Goal: Information Seeking & Learning: Learn about a topic

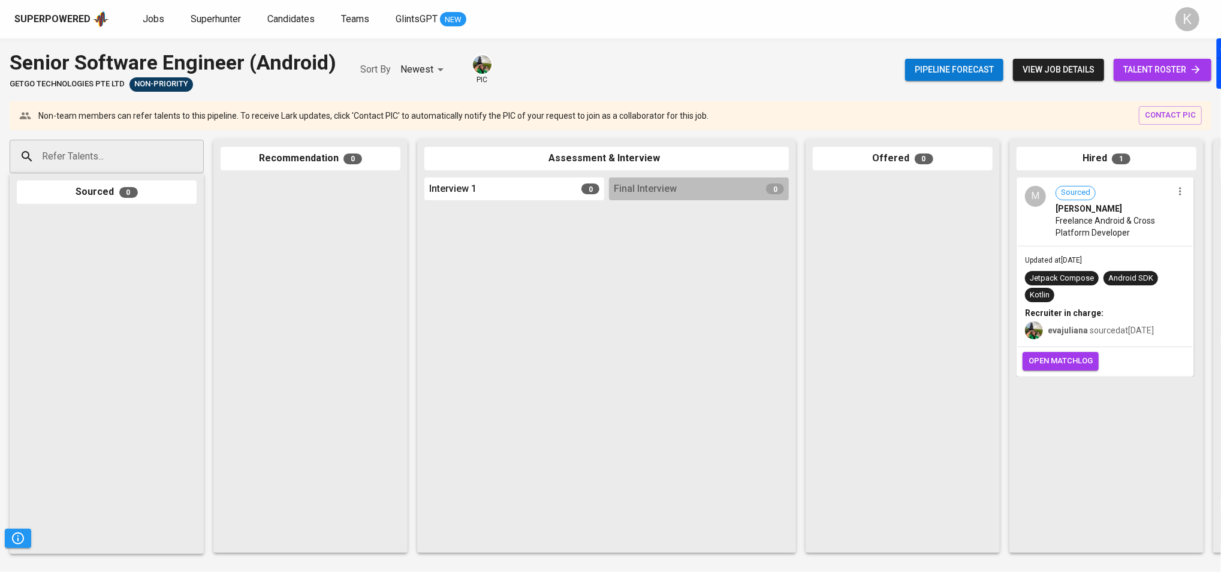
click at [1090, 203] on span "[PERSON_NAME]" at bounding box center [1089, 209] width 67 height 12
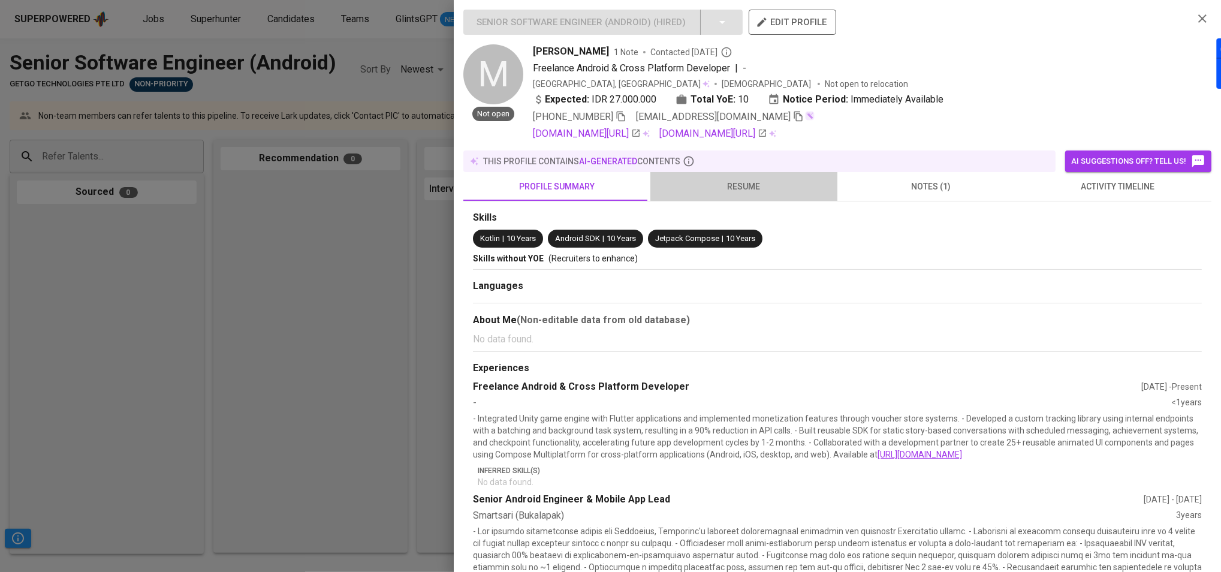
click at [745, 186] on span "resume" at bounding box center [744, 186] width 173 height 15
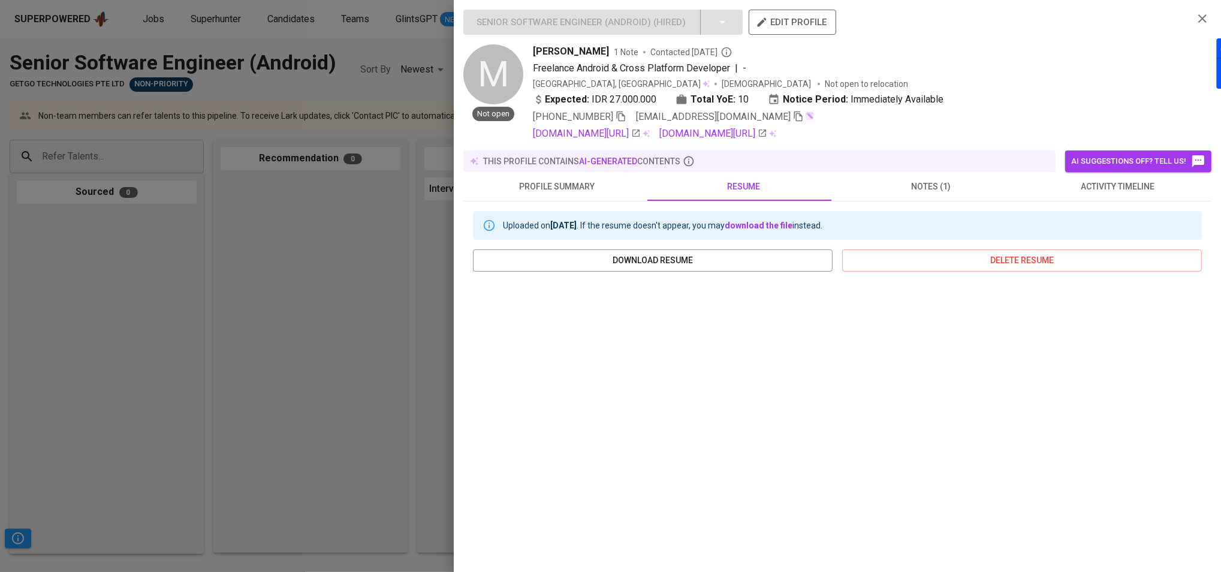
scroll to position [88, 0]
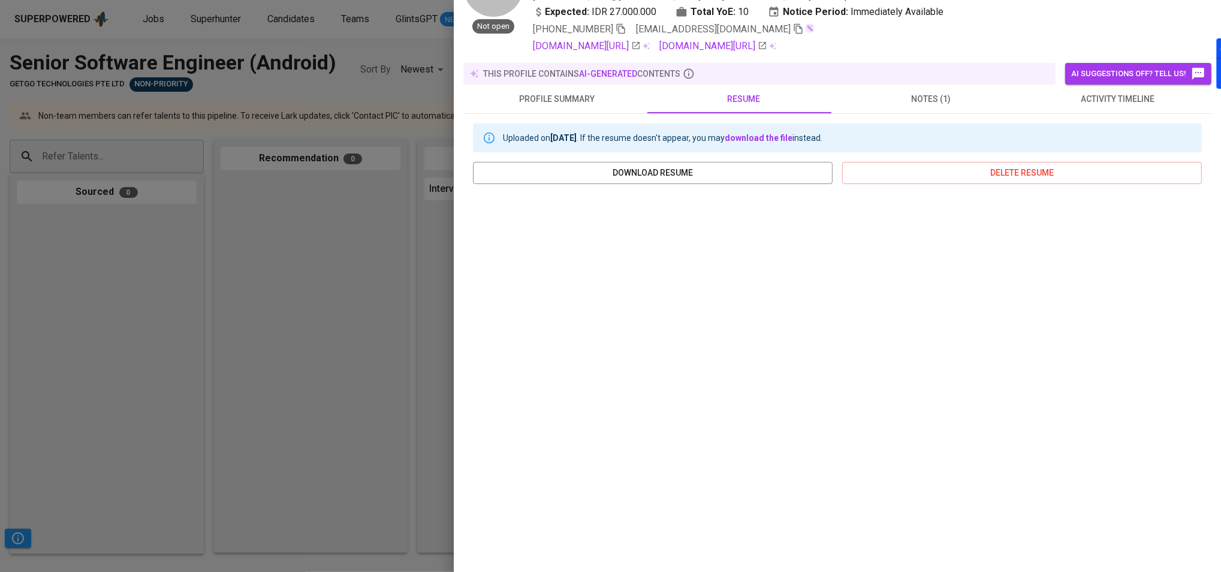
click at [928, 100] on span "notes (1)" at bounding box center [931, 99] width 173 height 15
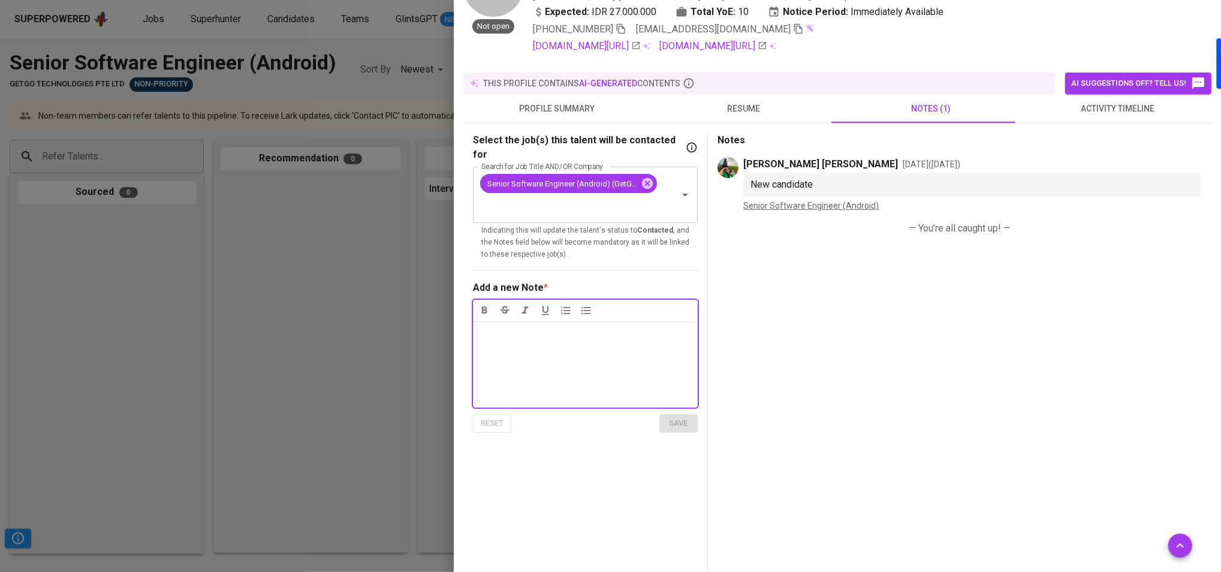
click at [1096, 104] on span "activity timeline" at bounding box center [1118, 108] width 173 height 15
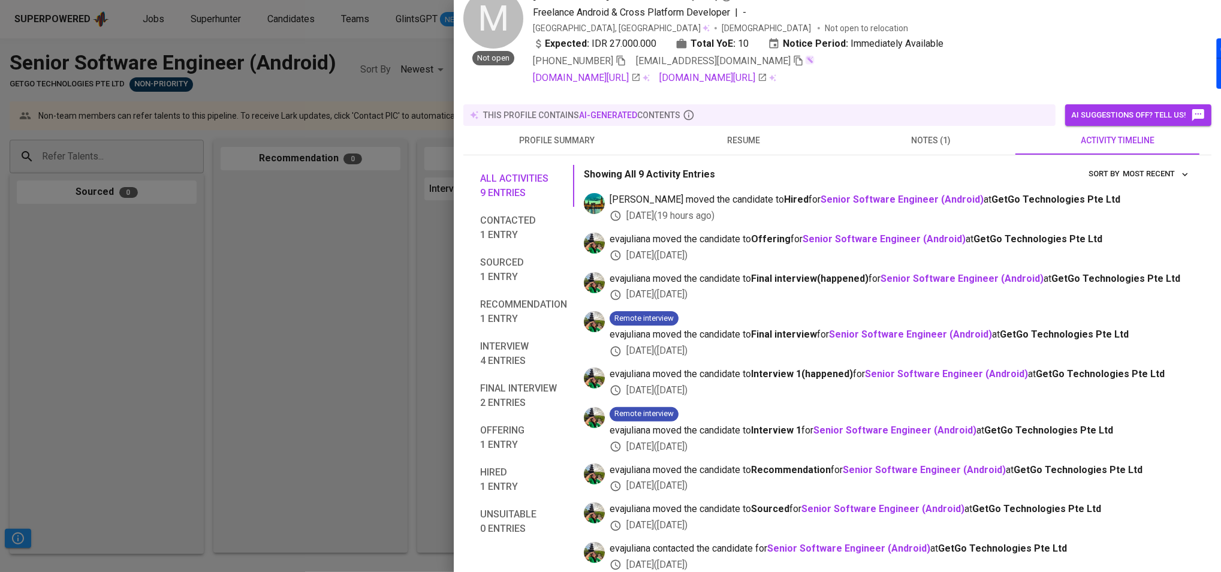
scroll to position [55, 0]
click at [249, 269] on div at bounding box center [610, 286] width 1221 height 572
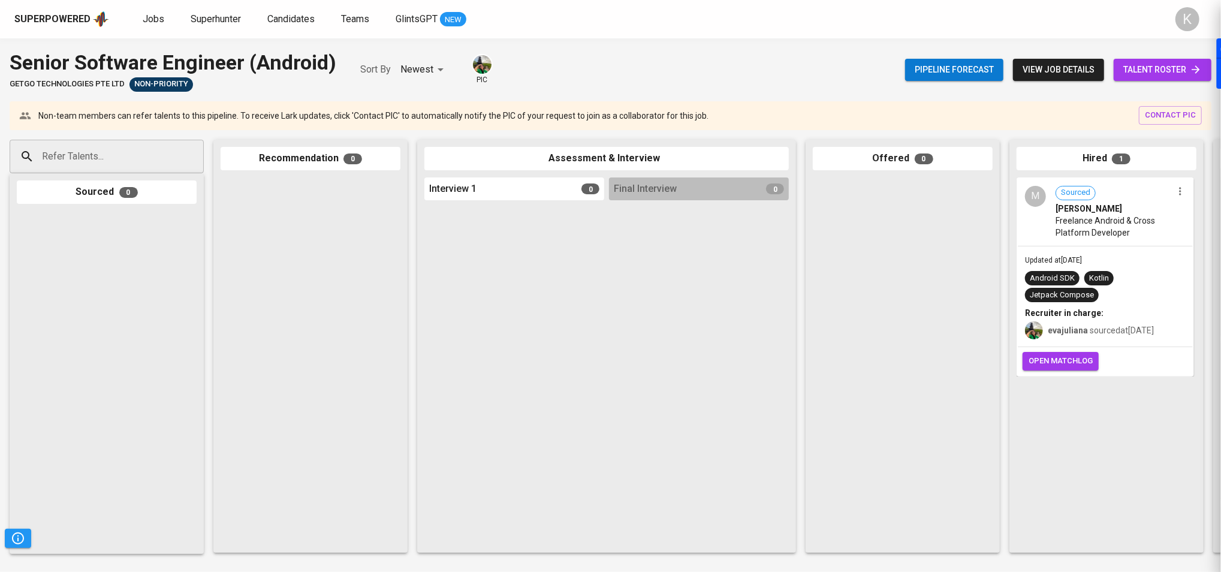
scroll to position [0, 0]
